Goal: Information Seeking & Learning: Learn about a topic

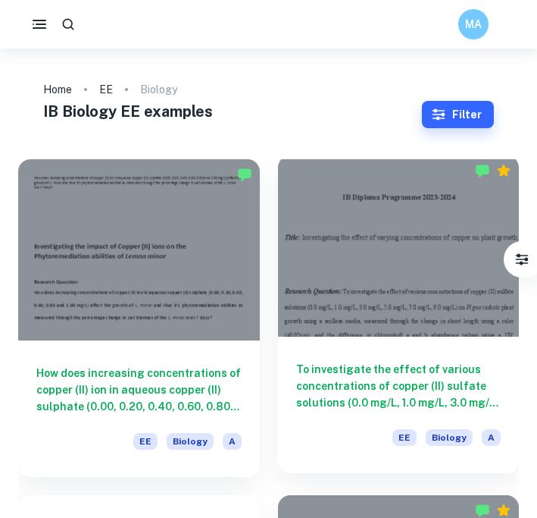
click at [364, 309] on div at bounding box center [399, 245] width 242 height 181
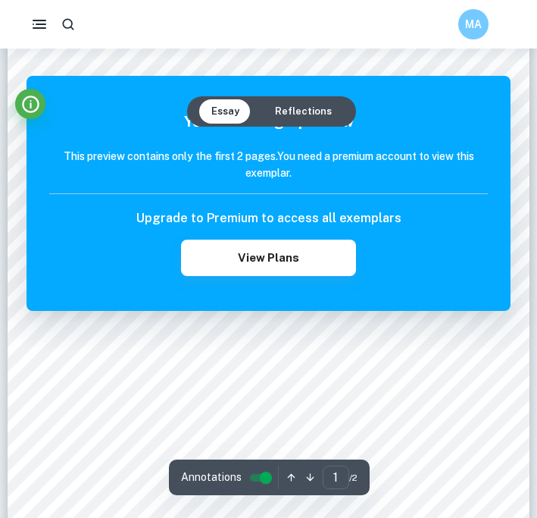
scroll to position [422, 0]
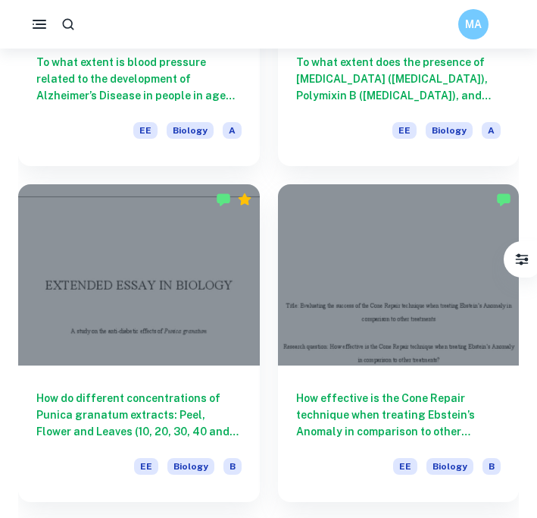
scroll to position [2327, 0]
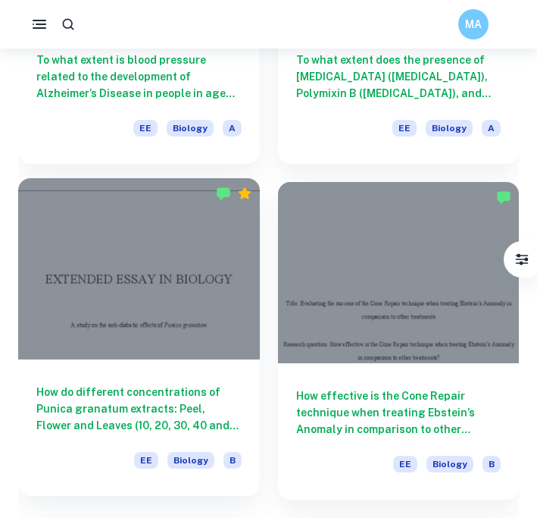
click at [230, 308] on div at bounding box center [139, 268] width 242 height 181
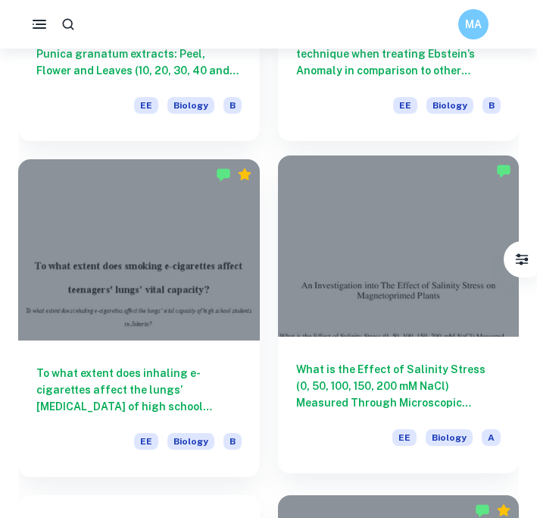
scroll to position [2696, 0]
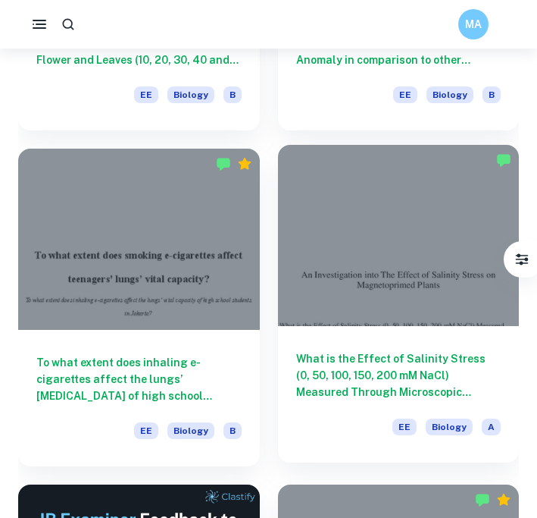
click at [378, 362] on h6 "What is the Effect of Salinity Stress (0, 50, 100, 150, 200 mM NaCl) Measured T…" at bounding box center [398, 375] width 205 height 50
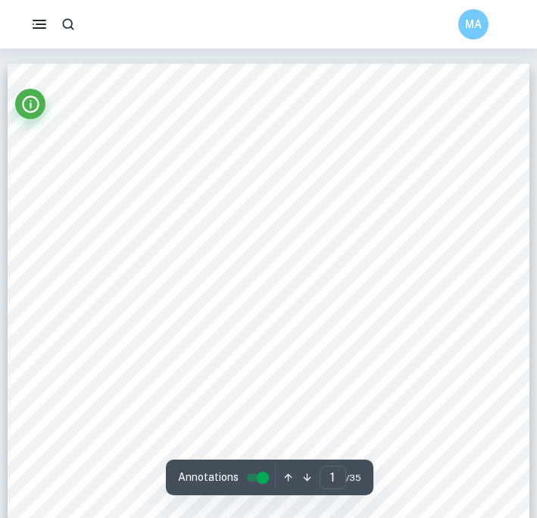
scroll to position [13, 0]
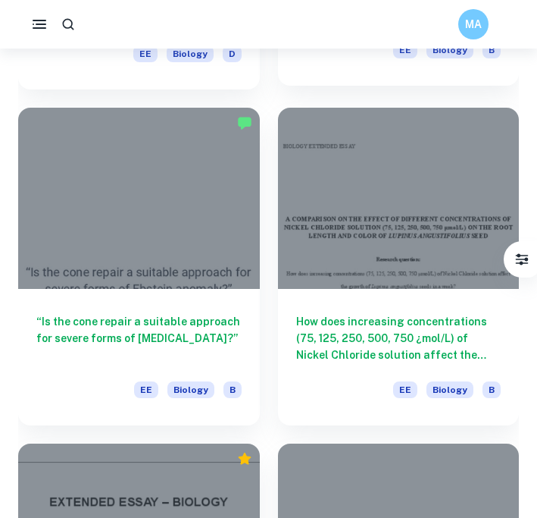
scroll to position [4758, 0]
